Goal: Transaction & Acquisition: Purchase product/service

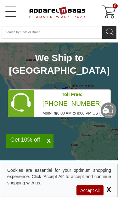
scroll to position [7, 0]
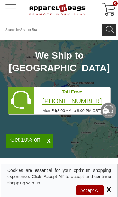
click at [14, 13] on link "Open Left Menu" at bounding box center [10, 9] width 13 height 13
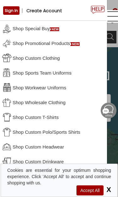
click at [31, 48] on link "Shop Promotional Products" at bounding box center [53, 43] width 107 height 15
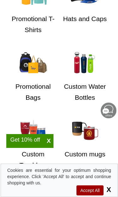
scroll to position [327, 0]
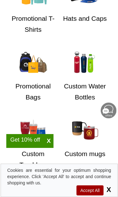
click at [82, 78] on link "Custom Water Bottles" at bounding box center [85, 77] width 50 height 52
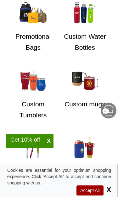
scroll to position [377, 0]
click at [25, 85] on img at bounding box center [32, 81] width 31 height 24
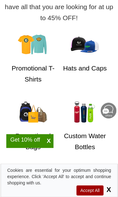
scroll to position [276, 0]
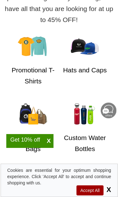
click at [80, 56] on img at bounding box center [84, 47] width 31 height 24
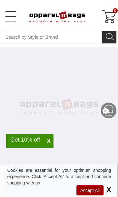
select select "48"
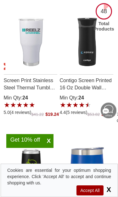
scroll to position [333, 0]
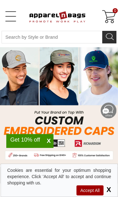
select select "48"
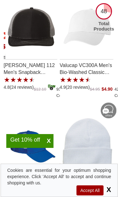
scroll to position [813, 0]
